Goal: Information Seeking & Learning: Find specific page/section

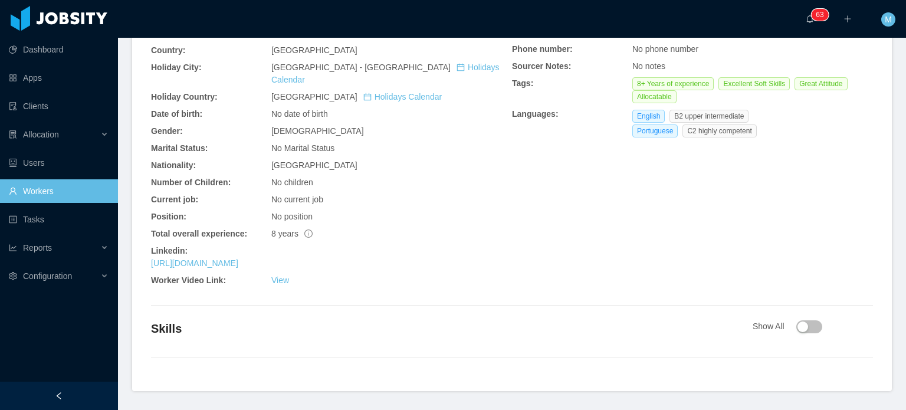
scroll to position [427, 0]
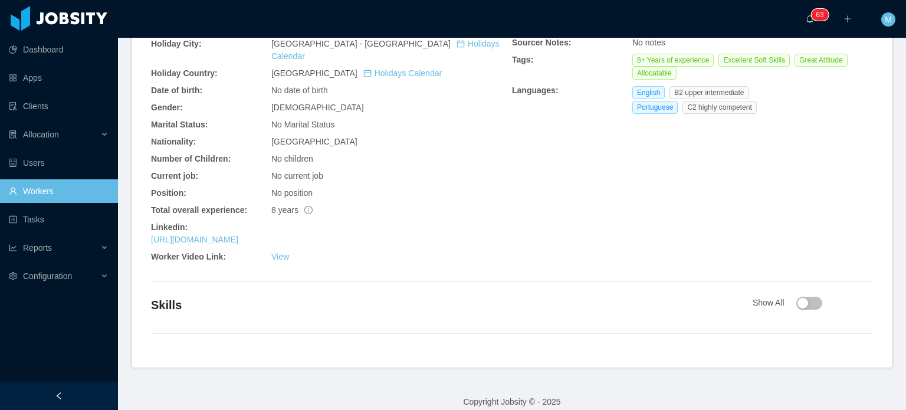
click at [266, 220] on div "General Info City: São Paulo - São Paulo Country: Brazil Holiday City: São Paul…" at bounding box center [331, 123] width 361 height 289
click at [238, 235] on link "https://www.linkedin.com/in/sidymar-prexedes" at bounding box center [194, 239] width 87 height 9
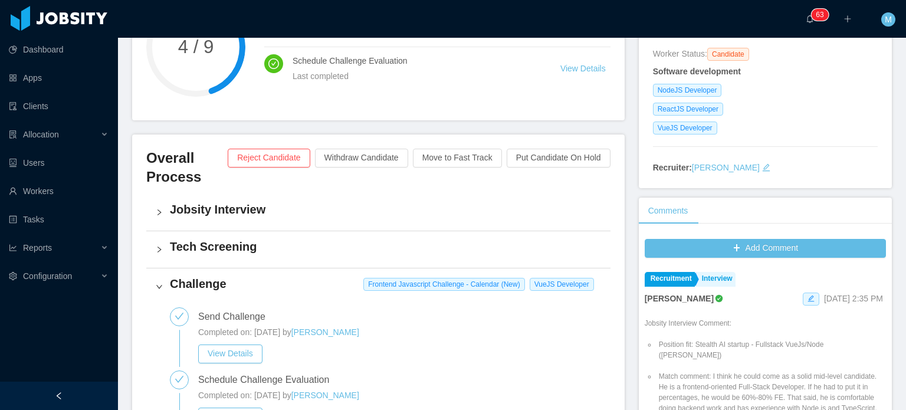
scroll to position [59, 0]
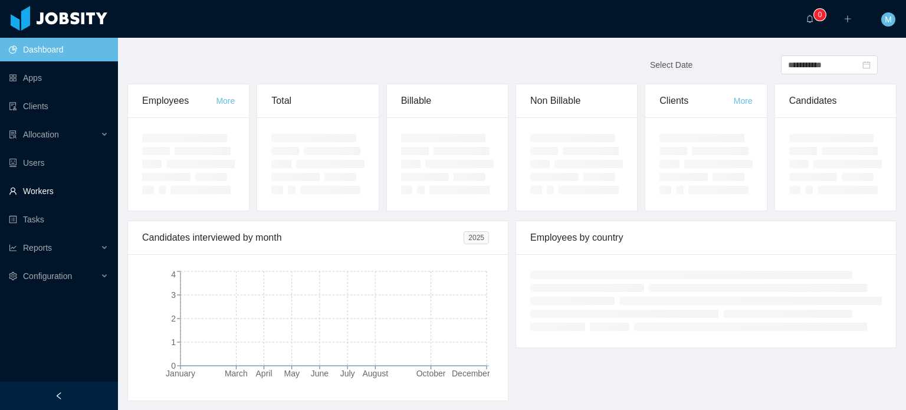
click at [37, 179] on link "Workers" at bounding box center [59, 191] width 100 height 24
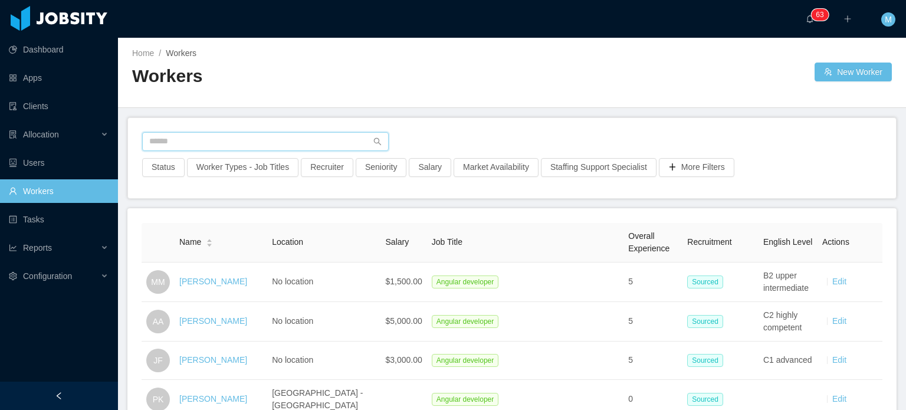
click at [233, 143] on input "text" at bounding box center [265, 141] width 247 height 19
paste input "**********"
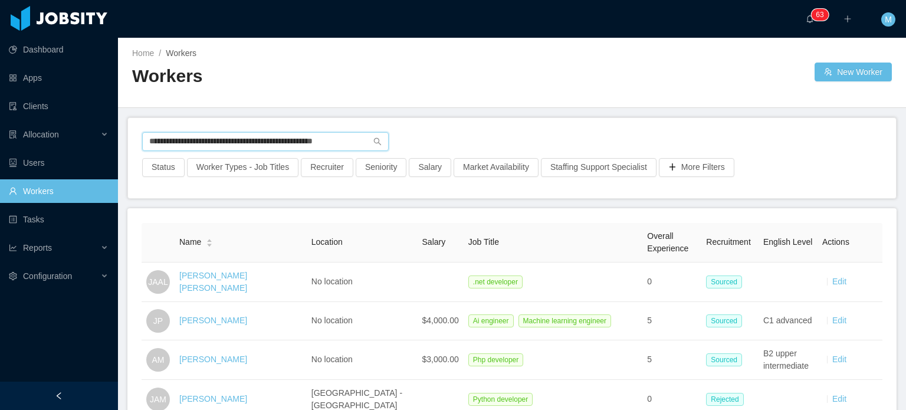
scroll to position [87, 0]
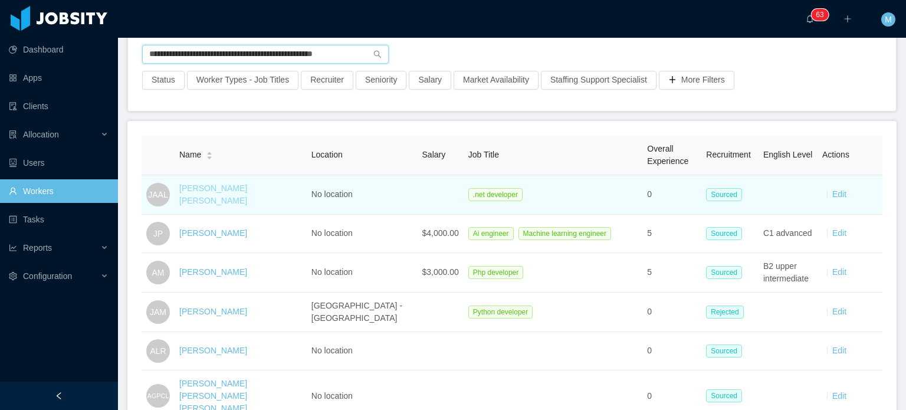
type input "**********"
click at [201, 193] on link "Jaime Alberto Alonso Lopez" at bounding box center [213, 195] width 68 height 22
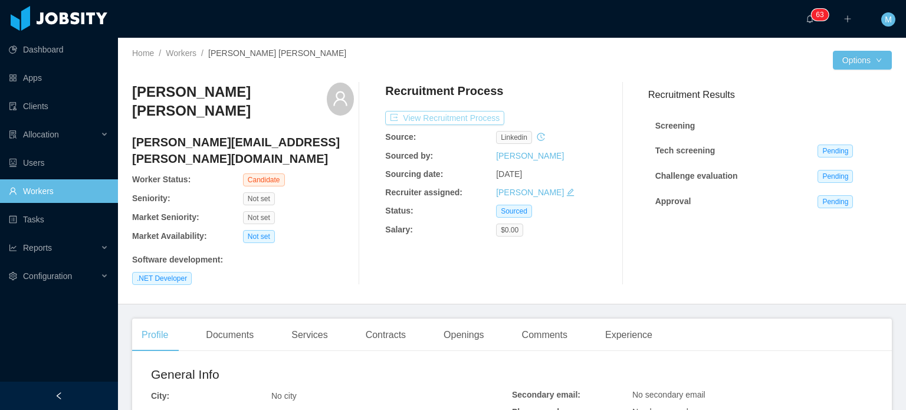
click at [464, 113] on button "View Recruitment Process" at bounding box center [444, 118] width 119 height 14
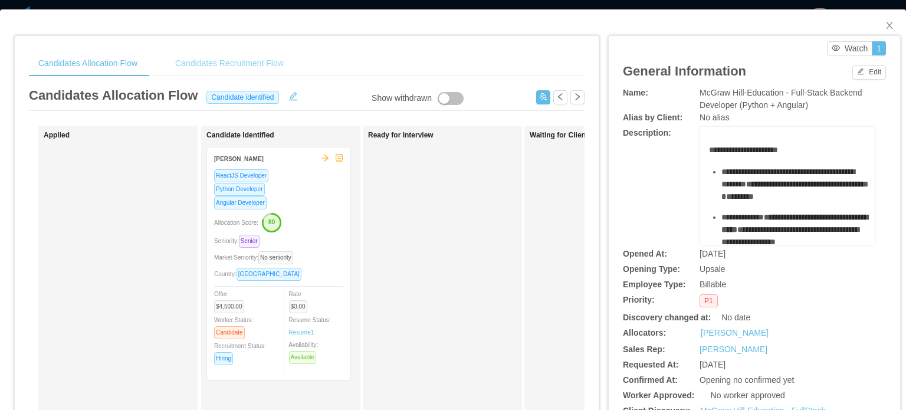
click at [243, 56] on div "Candidates Recruitment Flow" at bounding box center [229, 63] width 127 height 27
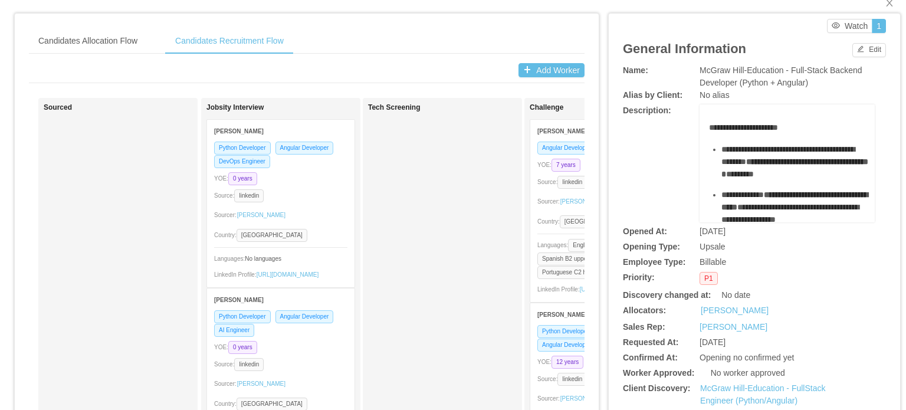
scroll to position [137, 0]
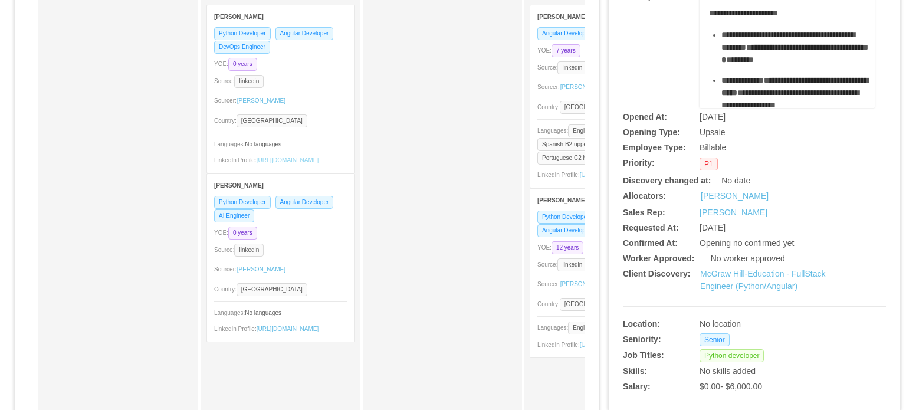
click at [302, 163] on link "https://www.linkedin.com/in/hchangqu" at bounding box center [288, 160] width 63 height 6
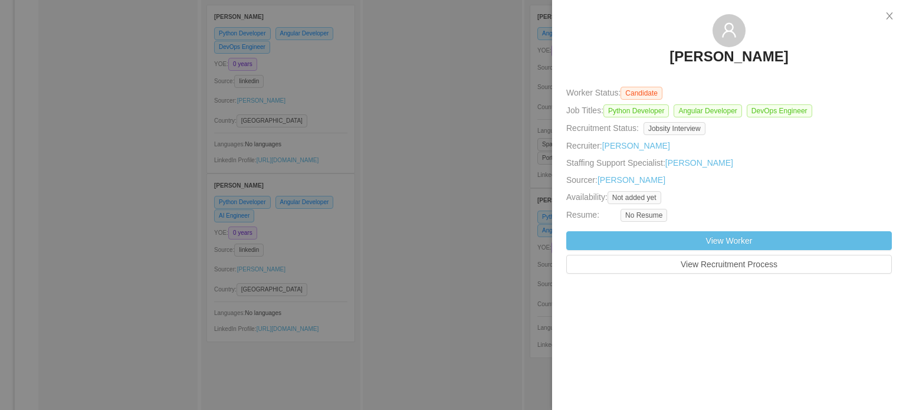
click at [301, 186] on div at bounding box center [453, 205] width 906 height 410
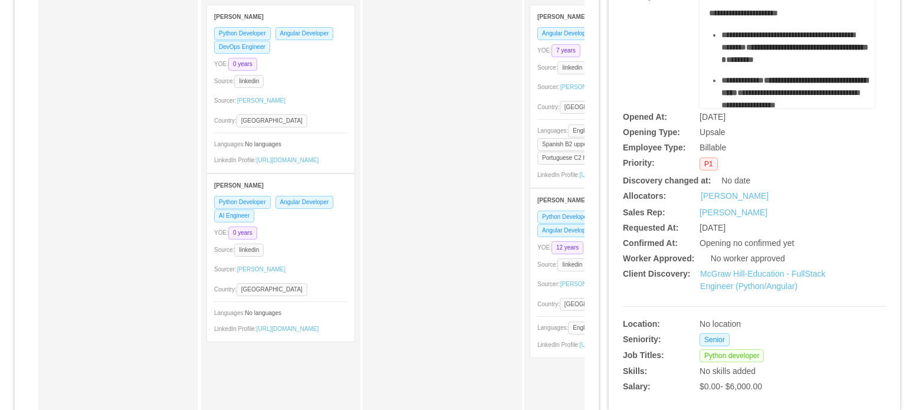
click at [307, 335] on div "LinkedIn Profile: https://www.linkedin.com/in/josevan-xavier-5b86a0379" at bounding box center [280, 328] width 133 height 12
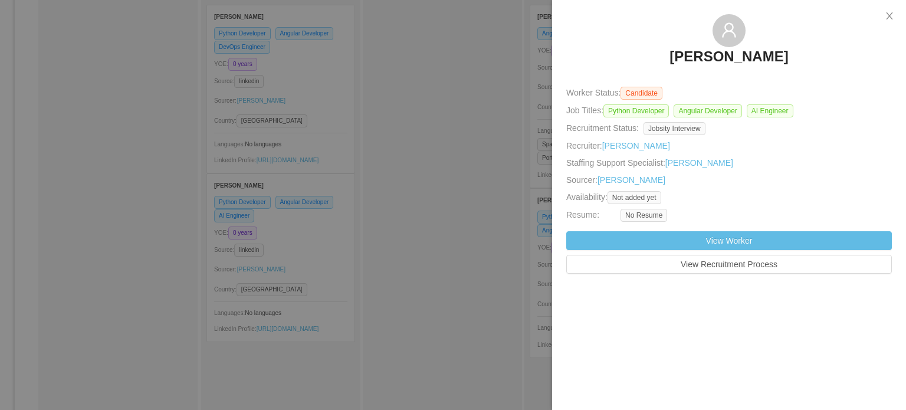
click at [376, 162] on div at bounding box center [453, 205] width 906 height 410
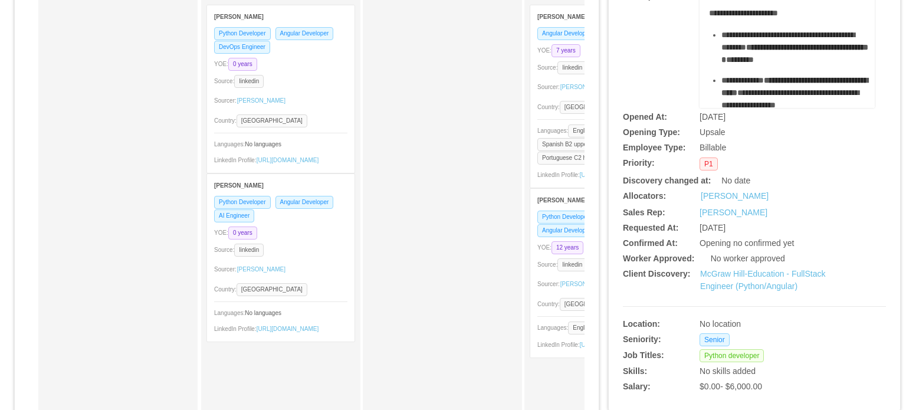
click at [285, 335] on div "LinkedIn Profile: https://www.linkedin.com/in/josevan-xavier-5b86a0379" at bounding box center [280, 328] width 133 height 12
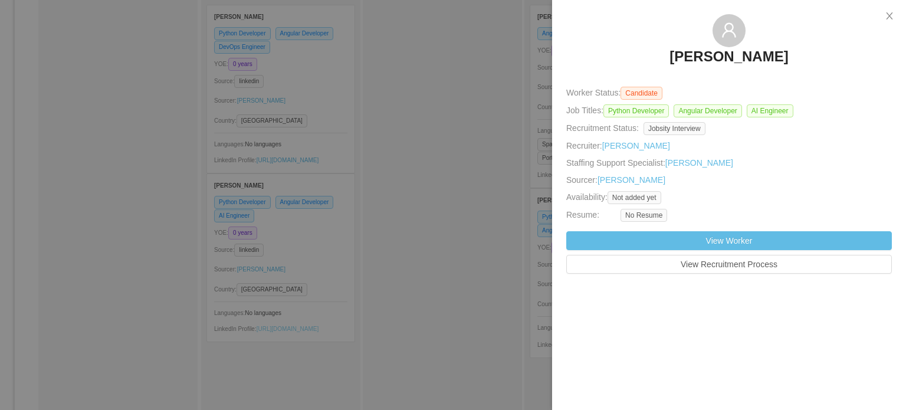
click at [293, 352] on div at bounding box center [453, 205] width 906 height 410
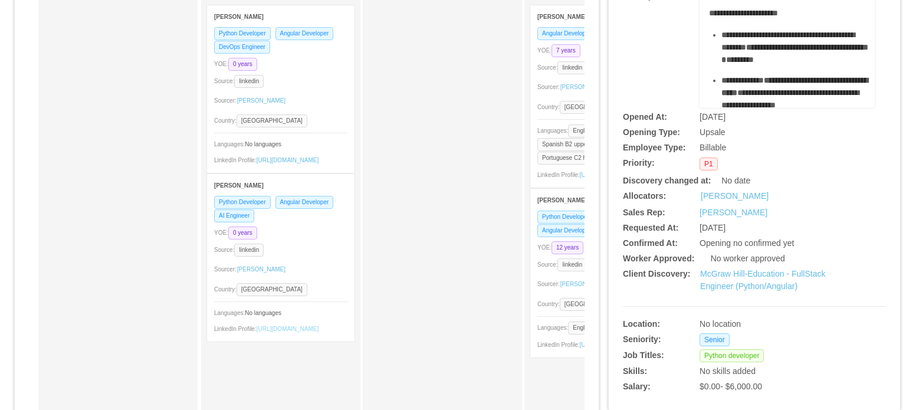
click at [293, 332] on link "https://www.linkedin.com/in/josevan-xavier-5b86a0379" at bounding box center [288, 329] width 63 height 6
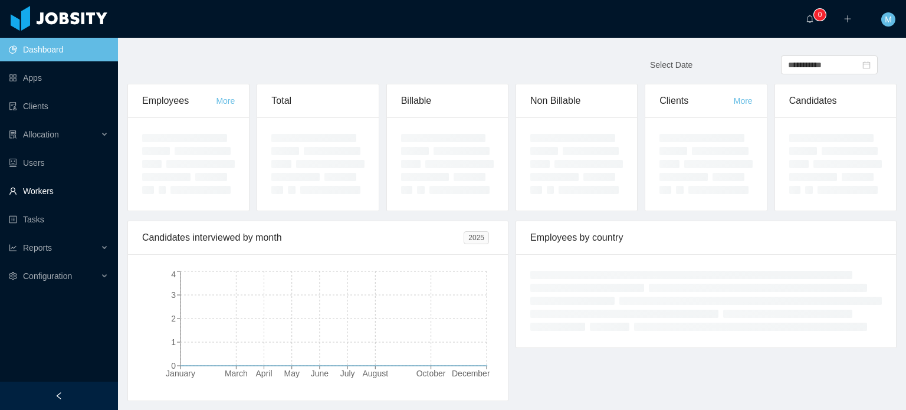
click at [60, 182] on link "Workers" at bounding box center [59, 191] width 100 height 24
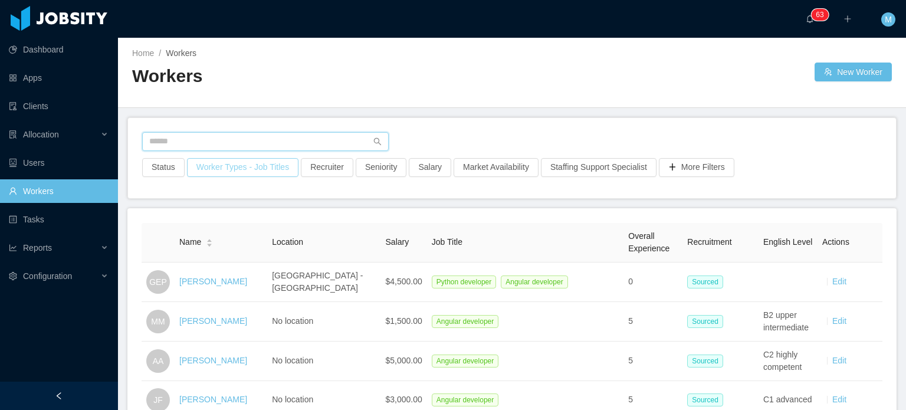
click at [277, 136] on input "text" at bounding box center [265, 141] width 247 height 19
paste input "**********"
type input "**********"
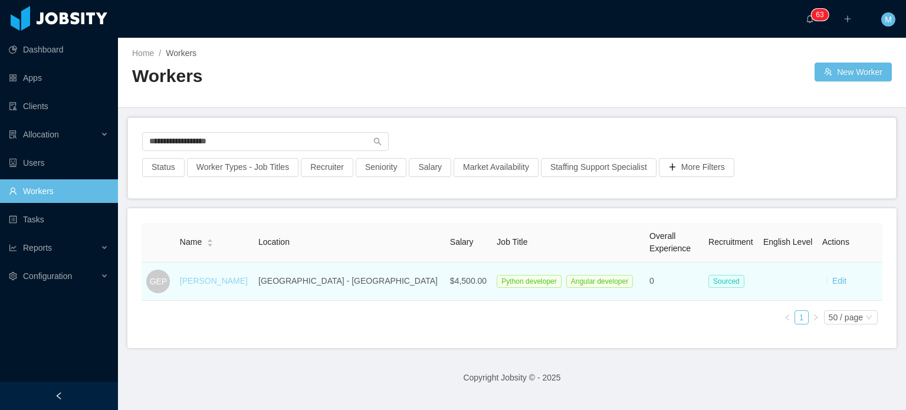
click at [224, 276] on link "[PERSON_NAME]" at bounding box center [214, 280] width 68 height 9
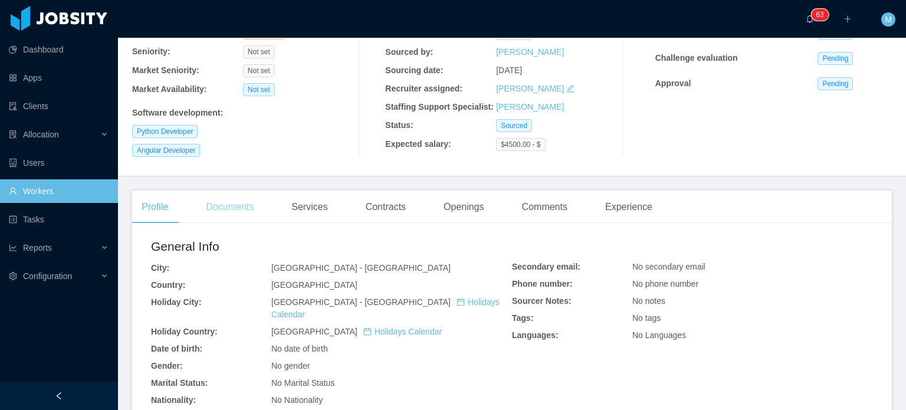
click at [241, 211] on div "Documents" at bounding box center [229, 207] width 67 height 33
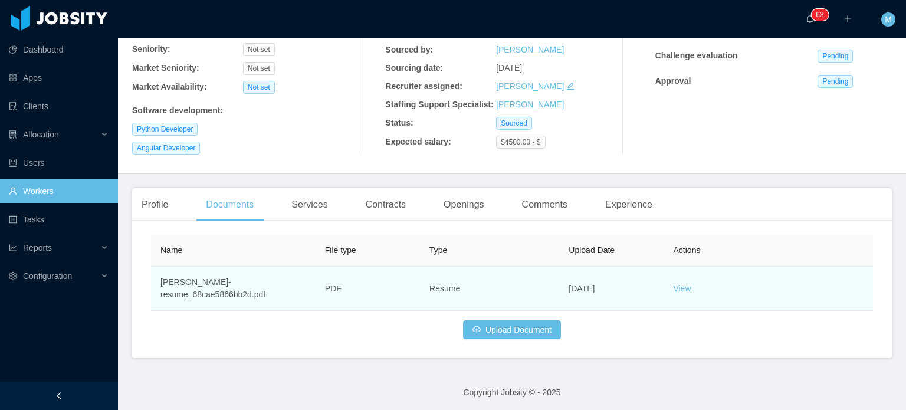
scroll to position [123, 0]
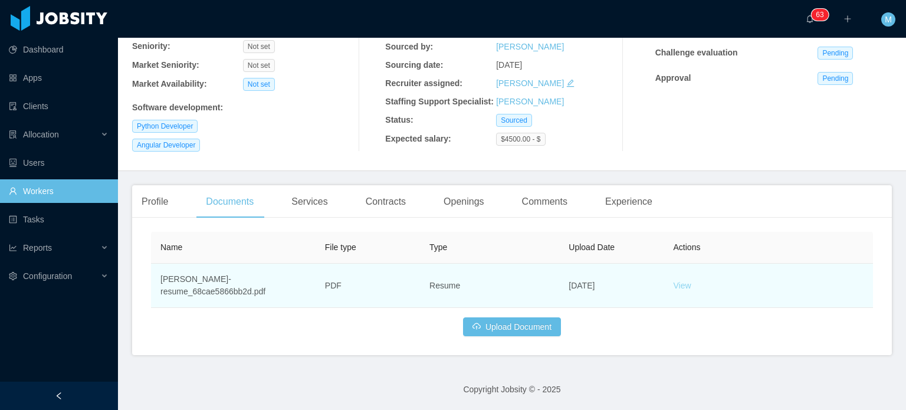
click at [681, 286] on link "View" at bounding box center [683, 285] width 18 height 9
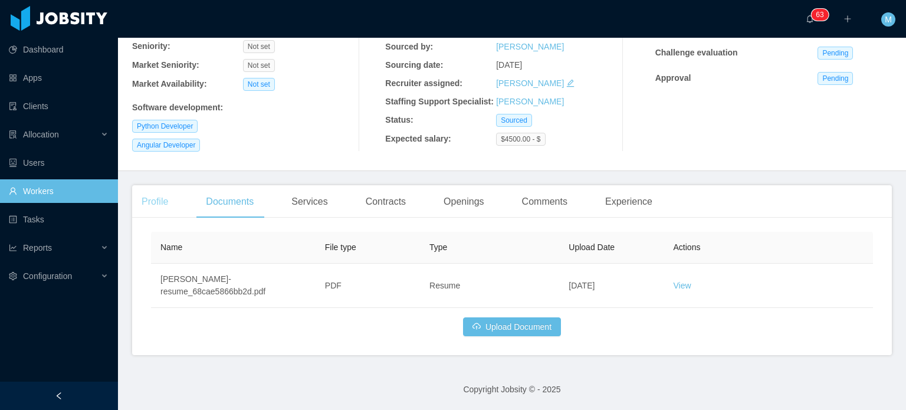
click at [161, 214] on div "Profile" at bounding box center [154, 201] width 45 height 33
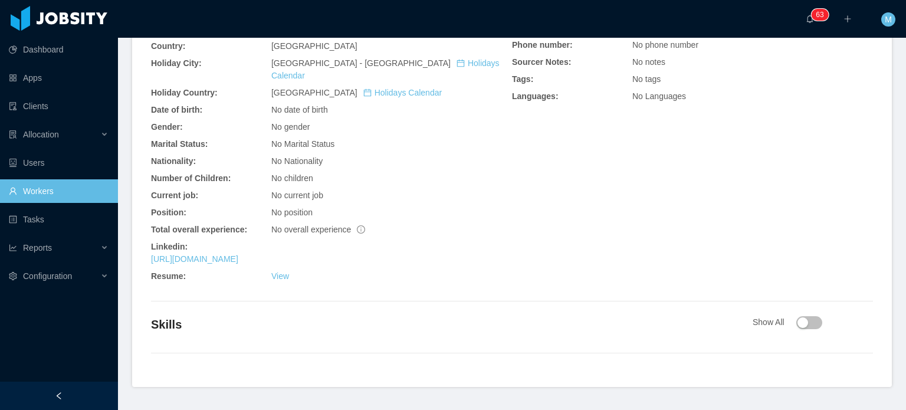
scroll to position [359, 0]
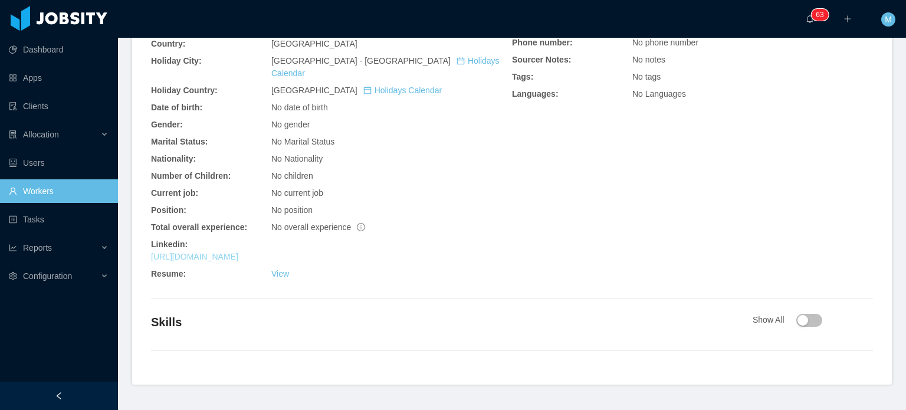
click at [238, 252] on link "[URL][DOMAIN_NAME]" at bounding box center [194, 256] width 87 height 9
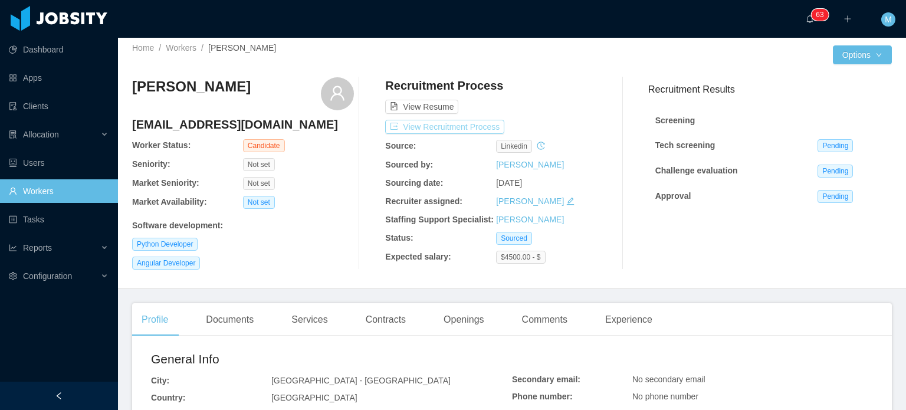
click at [466, 127] on button "View Recruitment Process" at bounding box center [444, 127] width 119 height 14
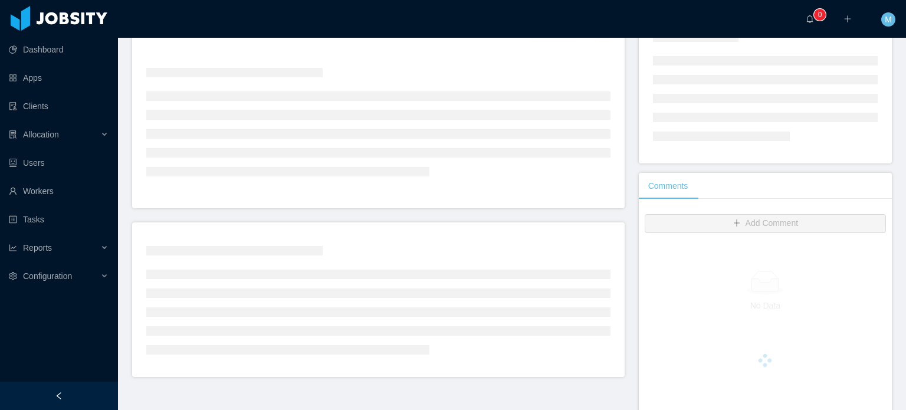
scroll to position [118, 0]
